Goal: Task Accomplishment & Management: Complete application form

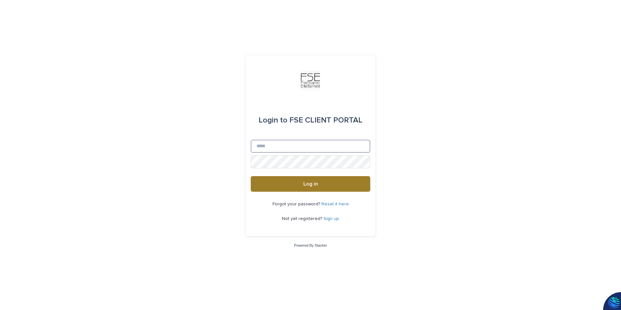
type input "**********"
click at [304, 185] on span "Log in" at bounding box center [310, 183] width 15 height 5
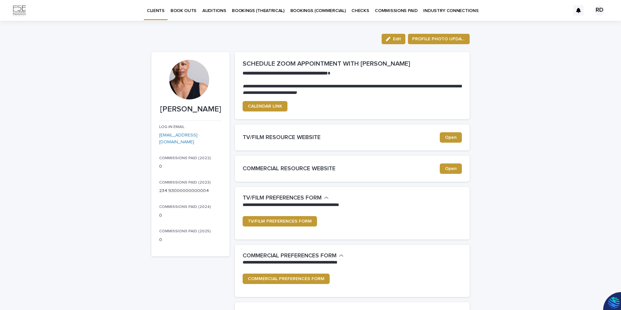
click at [185, 10] on p "BOOK OUTS" at bounding box center [184, 7] width 26 height 14
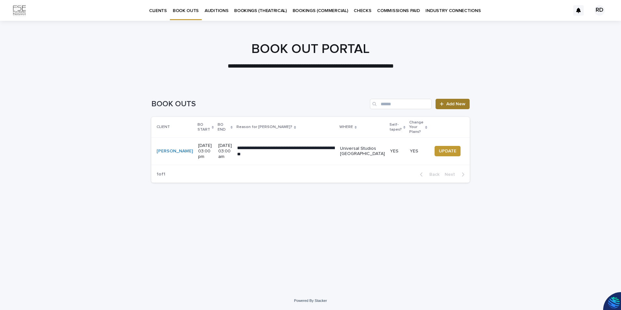
click at [452, 105] on span "Add New" at bounding box center [455, 104] width 19 height 5
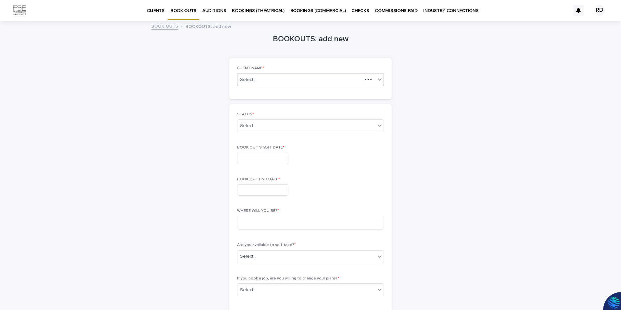
click at [378, 79] on icon at bounding box center [380, 79] width 4 height 2
click at [376, 127] on icon at bounding box center [379, 125] width 6 height 6
click at [327, 134] on div "CURRENT BOOK OUT" at bounding box center [308, 138] width 146 height 11
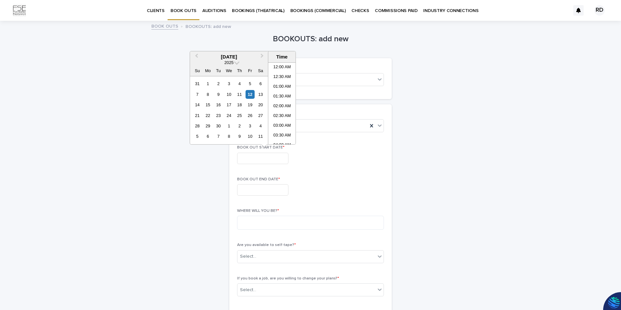
click at [255, 160] on input "text" at bounding box center [262, 158] width 51 height 11
click at [241, 116] on div "25" at bounding box center [239, 115] width 9 height 9
click at [290, 102] on li "07:00 AM" at bounding box center [282, 104] width 28 height 10
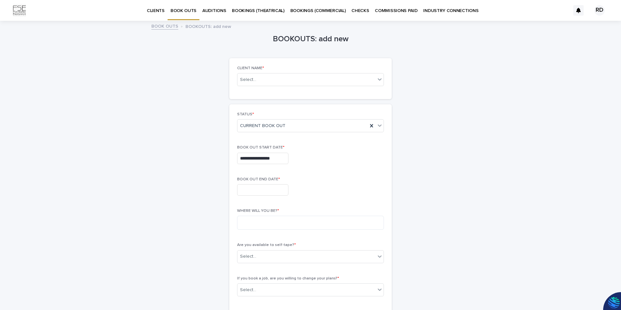
type input "**********"
click at [282, 187] on input "text" at bounding box center [262, 189] width 51 height 11
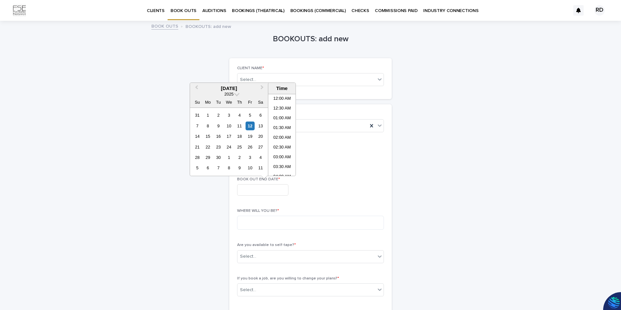
scroll to position [208, 0]
click at [238, 149] on div "25" at bounding box center [239, 147] width 9 height 9
click at [280, 192] on input "**********" at bounding box center [262, 189] width 51 height 11
click at [284, 139] on li "02:00 PM" at bounding box center [282, 139] width 28 height 10
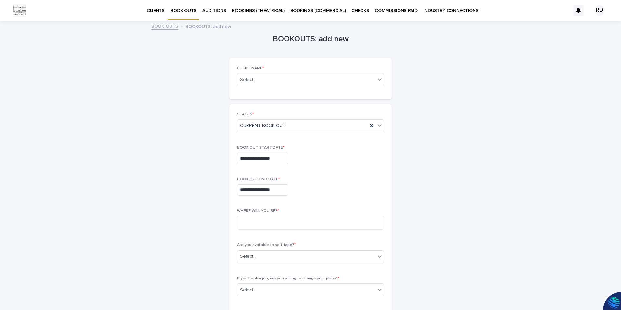
type input "**********"
click at [294, 224] on textarea at bounding box center [310, 223] width 147 height 14
type textarea "*"
type textarea "********"
click at [378, 258] on icon at bounding box center [379, 256] width 6 height 6
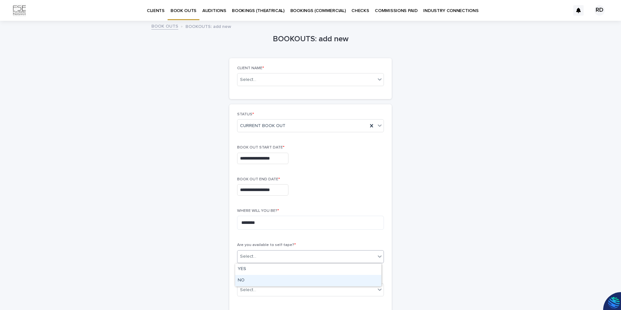
click at [247, 280] on div "NO" at bounding box center [308, 280] width 146 height 11
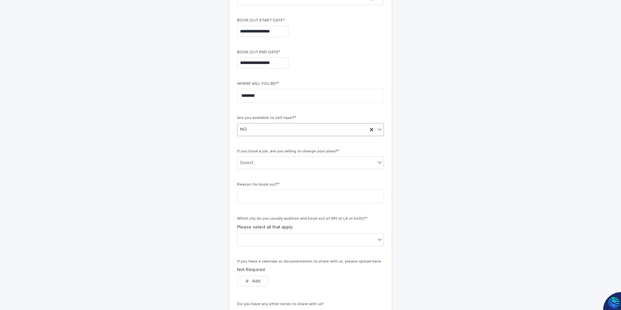
scroll to position [130, 0]
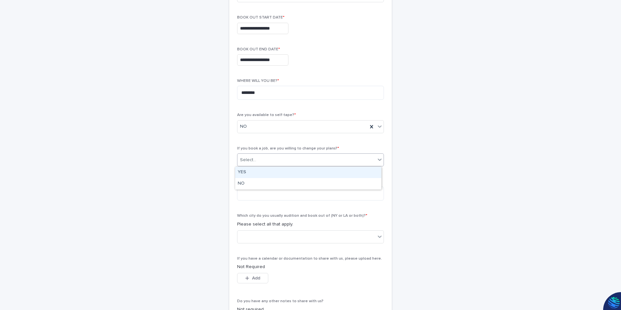
click at [377, 161] on icon at bounding box center [379, 159] width 6 height 6
click at [244, 174] on div "YES" at bounding box center [308, 172] width 146 height 11
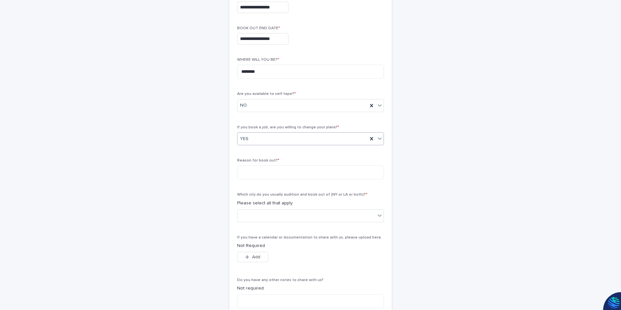
scroll to position [162, 0]
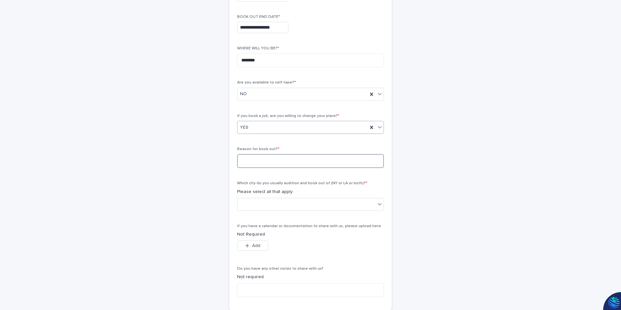
click at [367, 161] on textarea at bounding box center [310, 161] width 147 height 14
type textarea "*"
type textarea "**********"
click at [329, 207] on div at bounding box center [306, 204] width 138 height 11
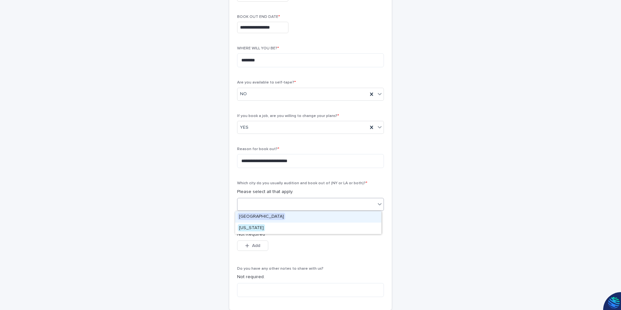
click at [257, 215] on span "[GEOGRAPHIC_DATA]" at bounding box center [261, 216] width 47 height 7
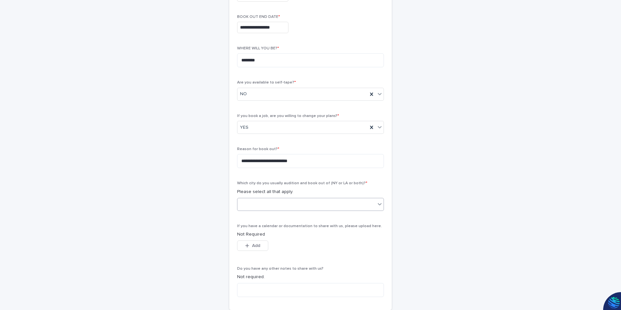
scroll to position [212, 0]
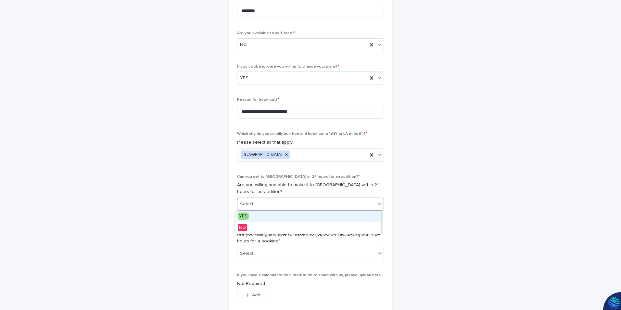
click at [378, 203] on icon at bounding box center [379, 203] width 6 height 6
click at [251, 218] on div "YES" at bounding box center [308, 216] width 146 height 11
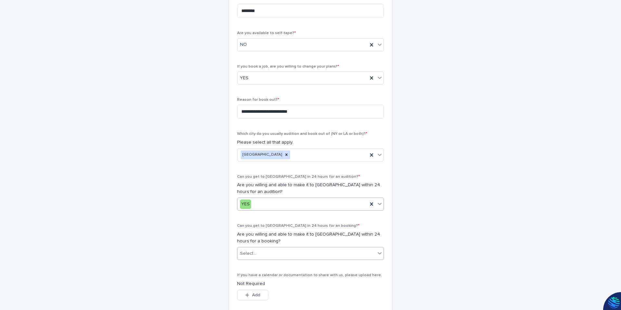
click at [376, 253] on icon at bounding box center [379, 253] width 6 height 6
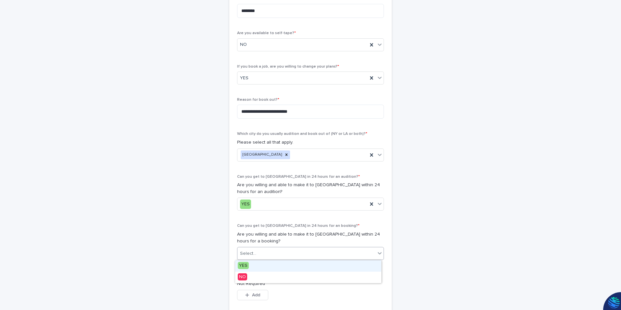
click at [243, 258] on div "Select..." at bounding box center [306, 253] width 138 height 11
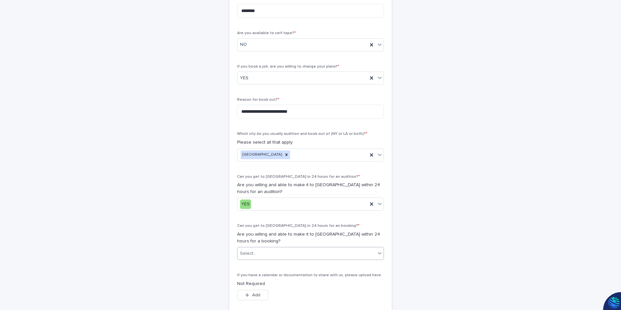
scroll to position [328, 0]
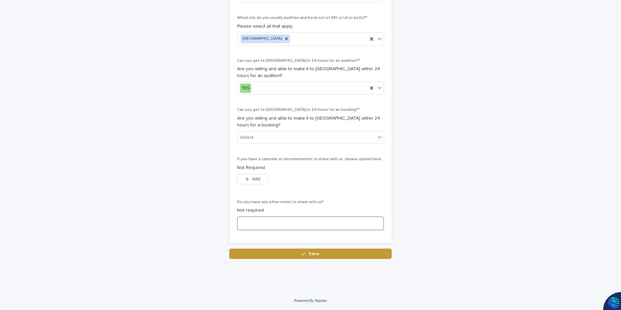
click at [311, 225] on textarea at bounding box center [310, 223] width 147 height 14
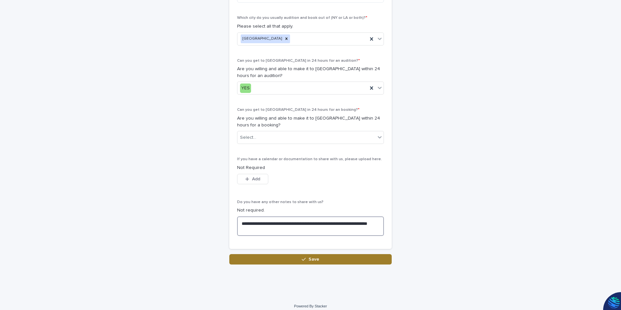
type textarea "**********"
click at [313, 259] on span "Save" at bounding box center [314, 259] width 11 height 5
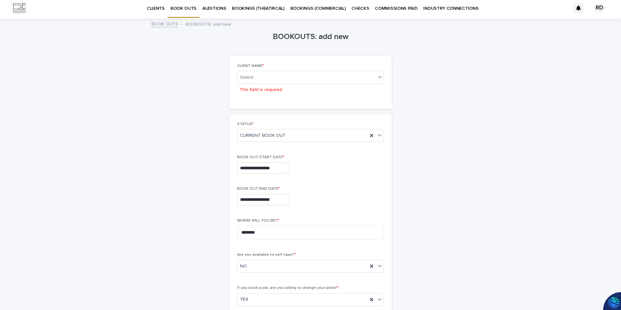
scroll to position [0, 0]
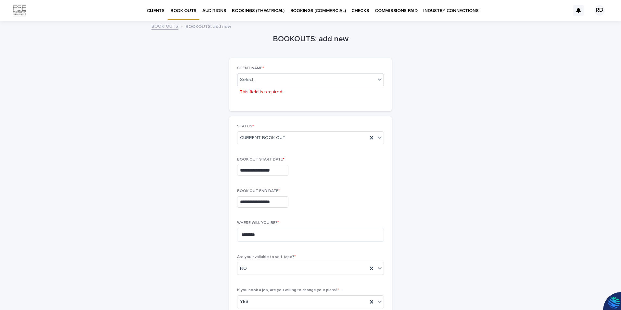
click at [378, 79] on icon at bounding box center [380, 79] width 4 height 2
click at [275, 91] on div "[PERSON_NAME]" at bounding box center [308, 91] width 146 height 11
